Goal: Information Seeking & Learning: Understand process/instructions

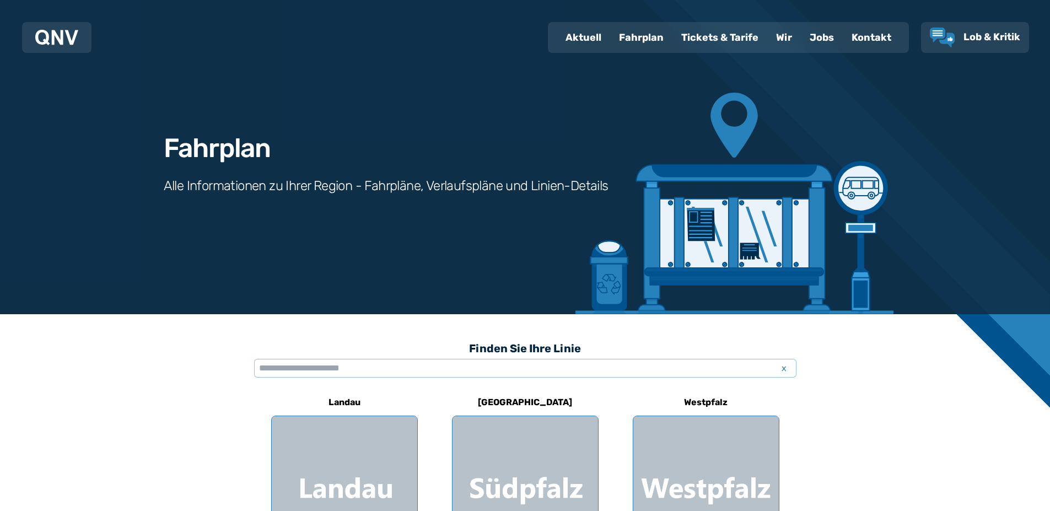
click at [648, 37] on div "Fahrplan" at bounding box center [641, 37] width 62 height 29
click at [643, 40] on div "Fahrplan" at bounding box center [641, 37] width 62 height 29
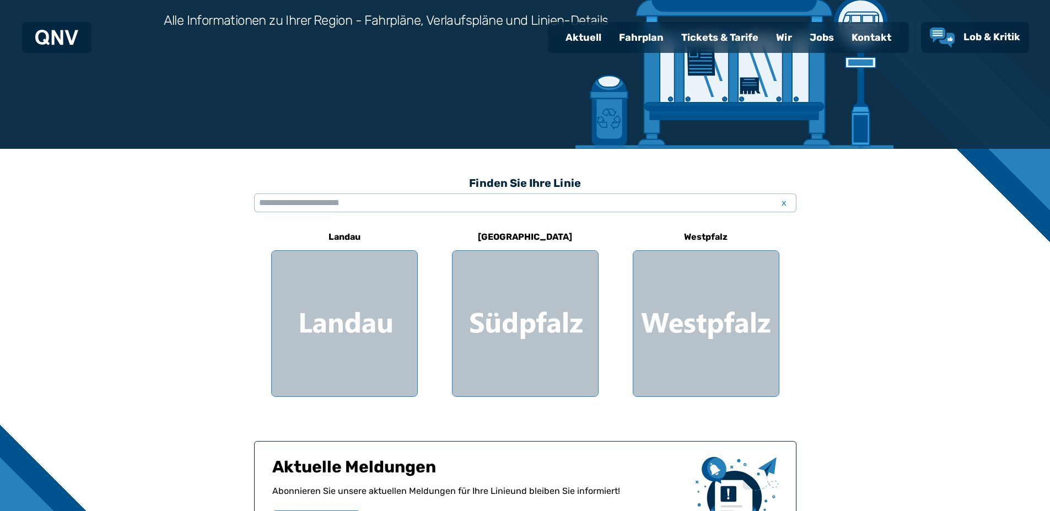
scroll to position [276, 0]
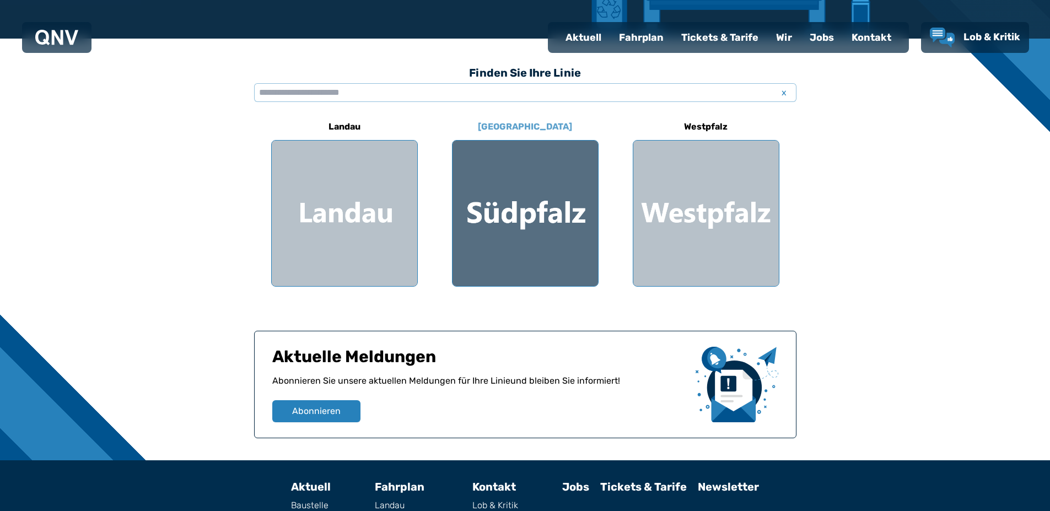
click at [538, 210] on div at bounding box center [525, 214] width 146 height 146
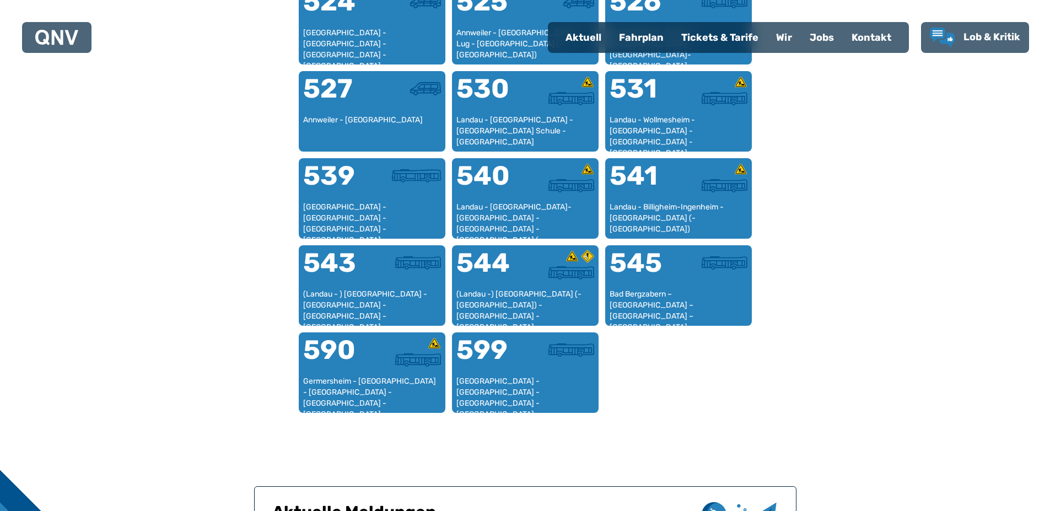
scroll to position [1001, 0]
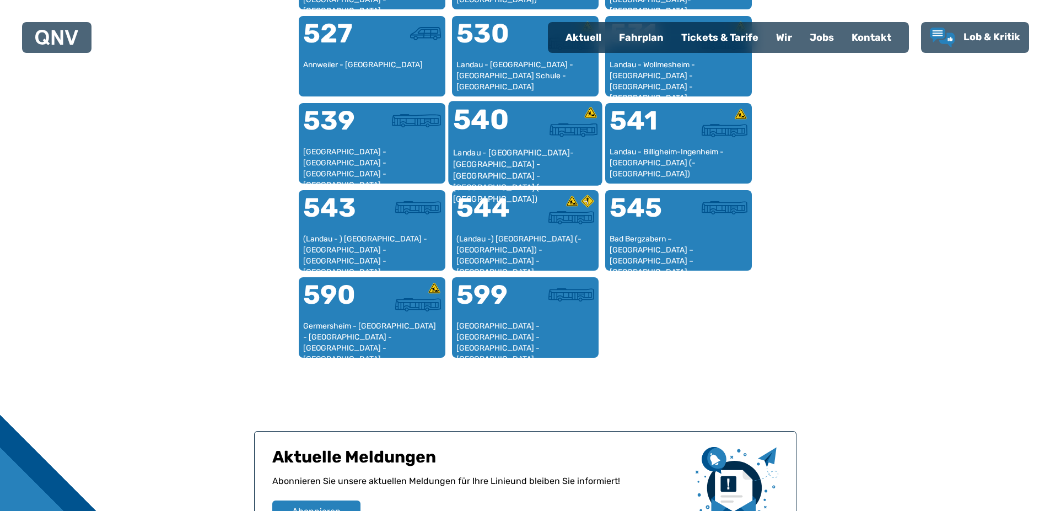
click at [516, 141] on div "540" at bounding box center [488, 126] width 72 height 41
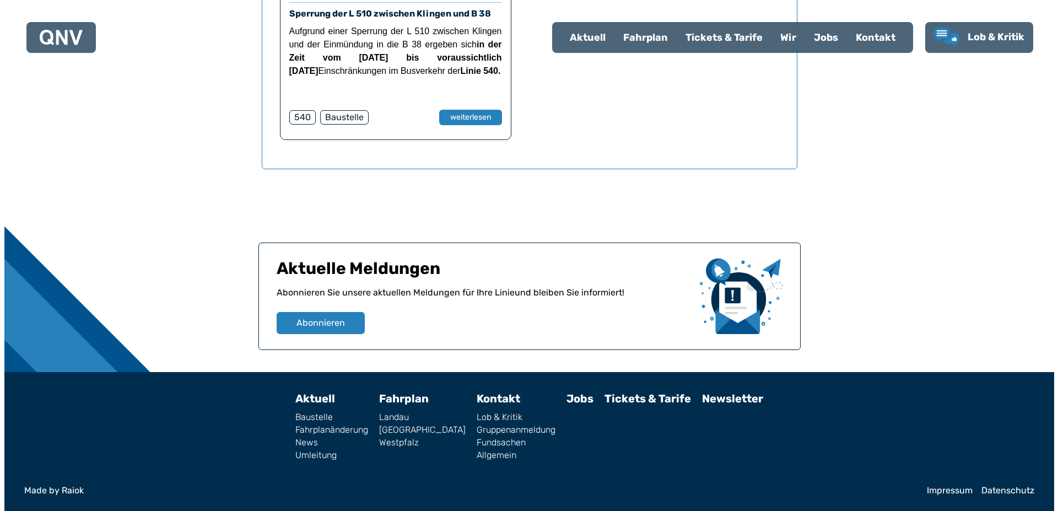
scroll to position [726, 0]
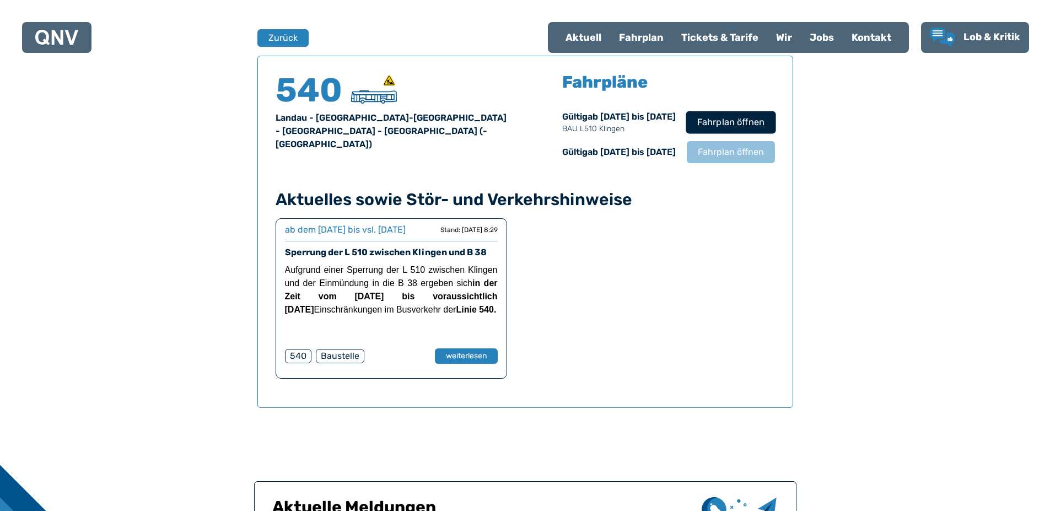
click at [749, 118] on span "Fahrplan öffnen" at bounding box center [730, 122] width 67 height 13
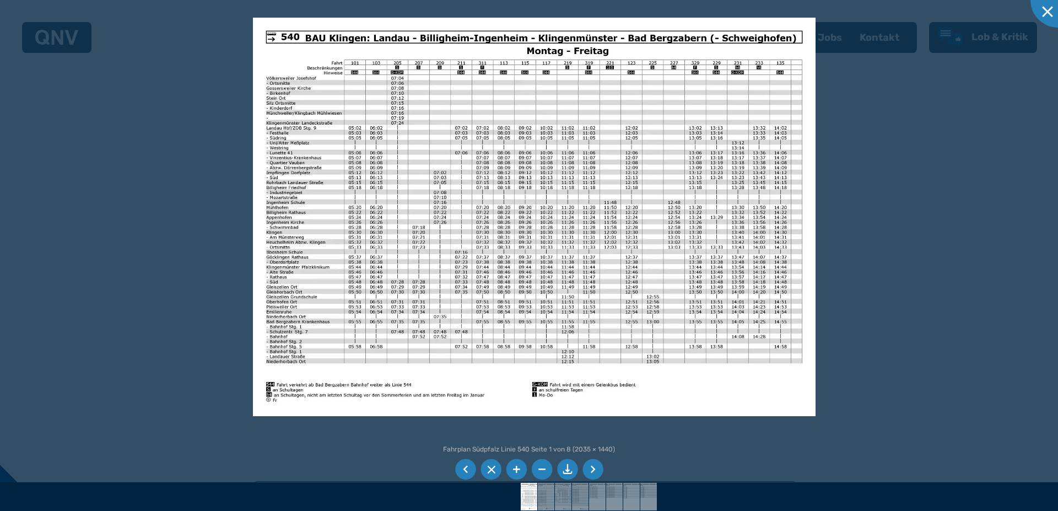
click at [597, 470] on li at bounding box center [593, 469] width 21 height 21
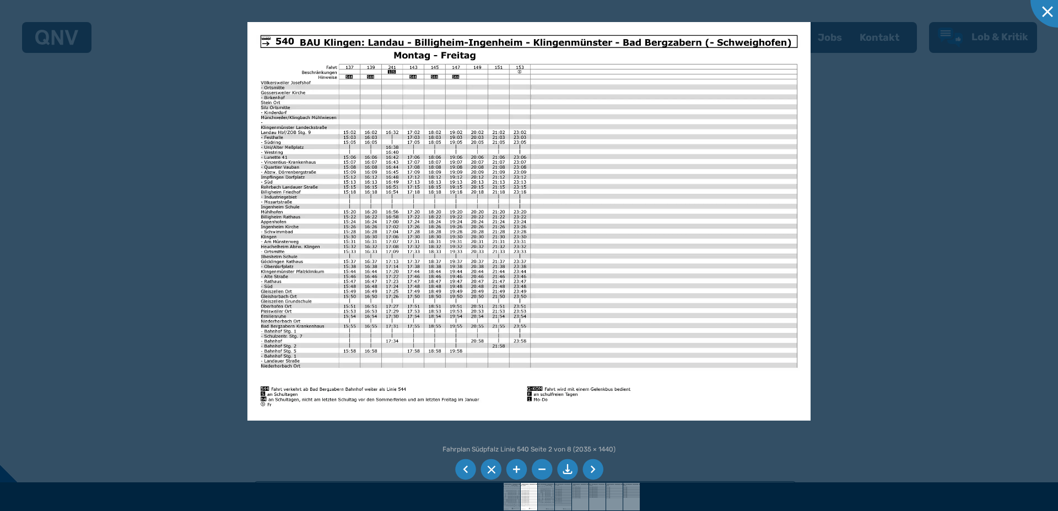
click at [471, 471] on li at bounding box center [465, 469] width 21 height 21
